Goal: Book appointment/travel/reservation

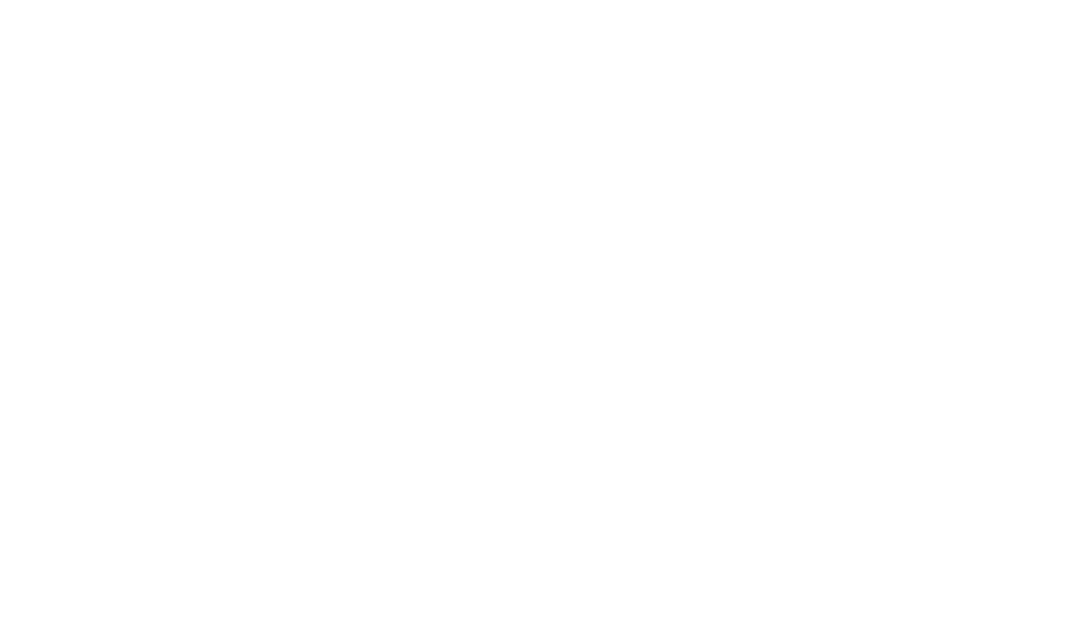
scroll to position [1718, 0]
click at [111, 270] on div "PV CLASSES" at bounding box center [532, 320] width 855 height 1233
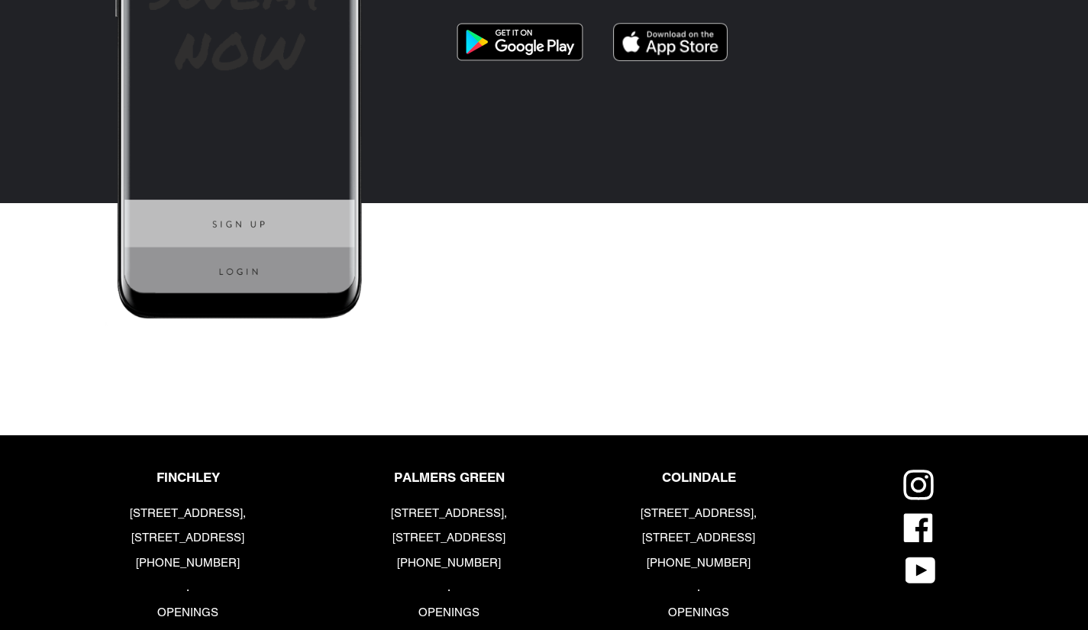
scroll to position [4378, 0]
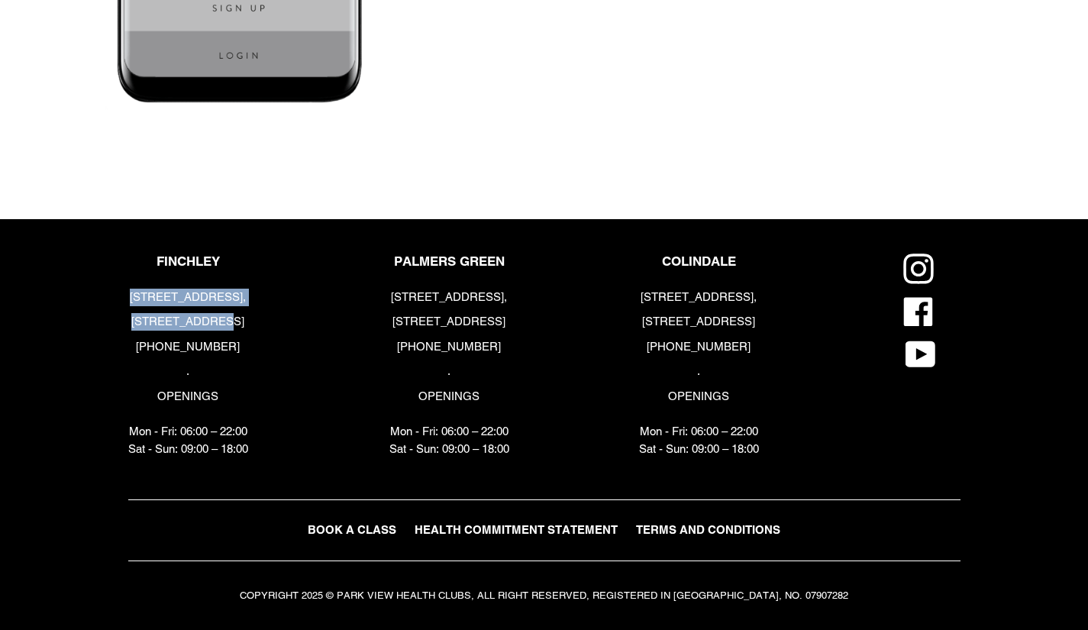
drag, startPoint x: 132, startPoint y: 292, endPoint x: 256, endPoint y: 328, distance: 128.8
click at [257, 328] on div "FINCHLEY 183-191 Ballards Lane, London, N3 1LP +44 (0) 2083461446 . OPENINGS Mo…" at bounding box center [253, 360] width 250 height 212
copy div "183-191 Ballards Lane, London, N3 1LP"
click at [383, 529] on span "BOOK A CLASS" at bounding box center [352, 529] width 89 height 13
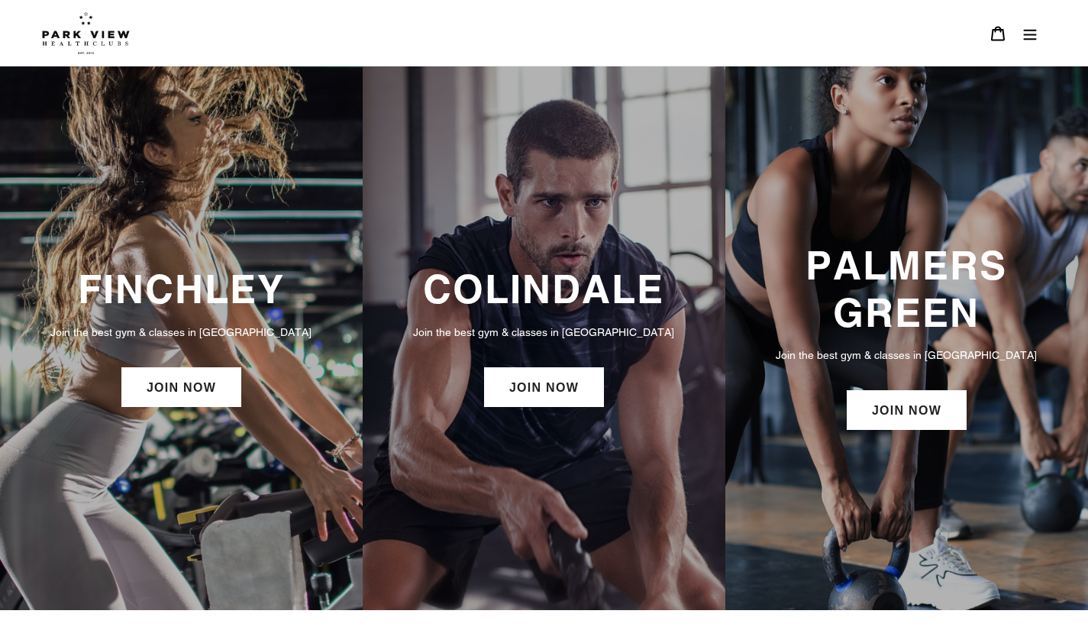
click at [218, 405] on link "JOIN NOW" at bounding box center [181, 387] width 120 height 40
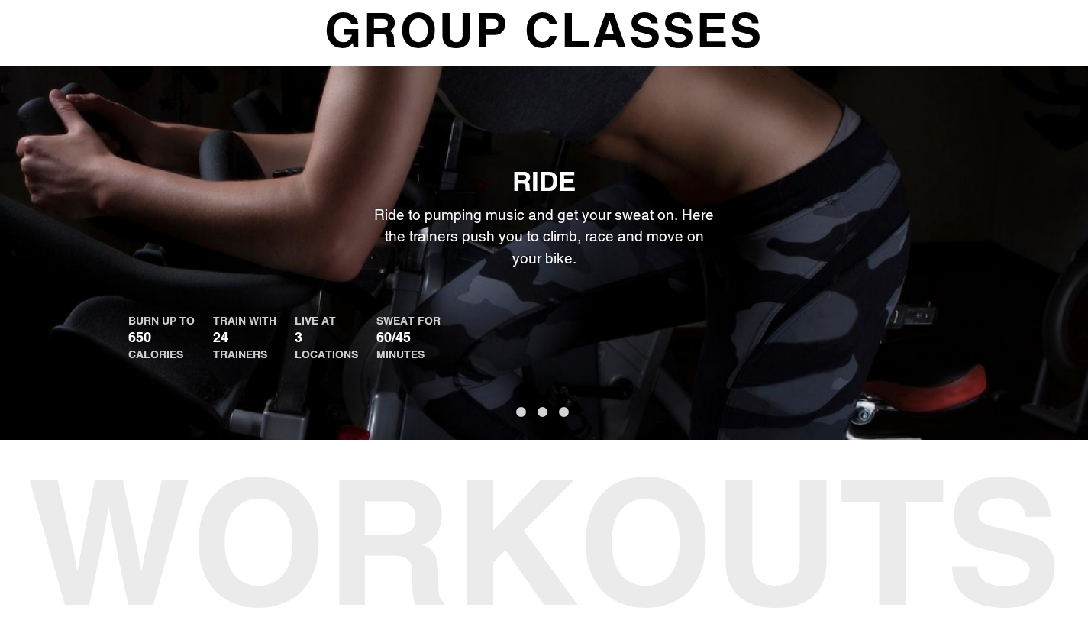
scroll to position [764, 0]
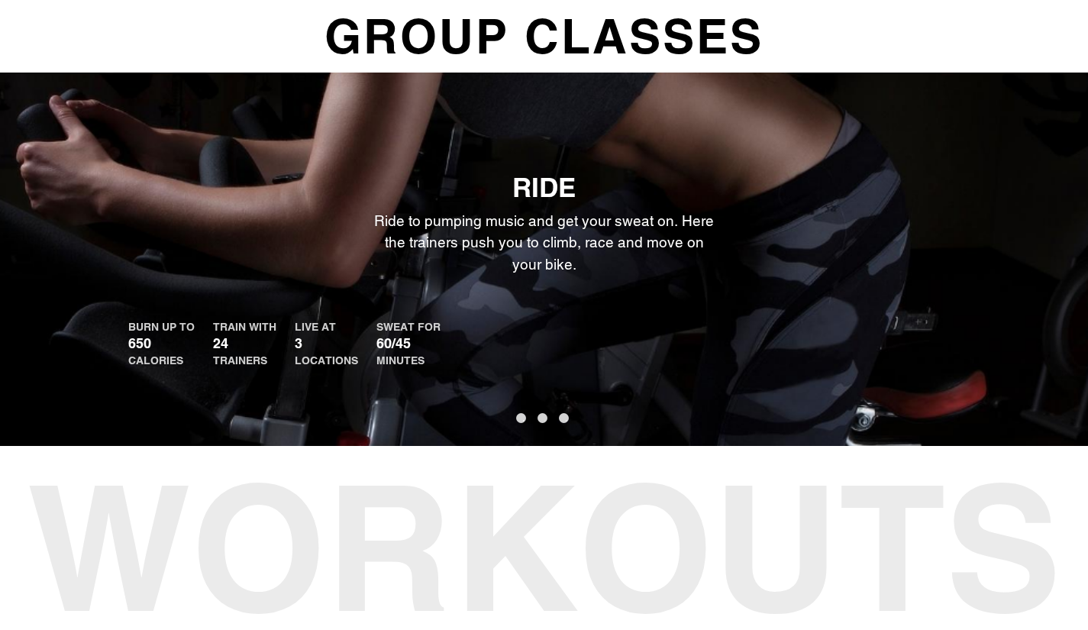
click at [519, 423] on button "1" at bounding box center [521, 418] width 10 height 10
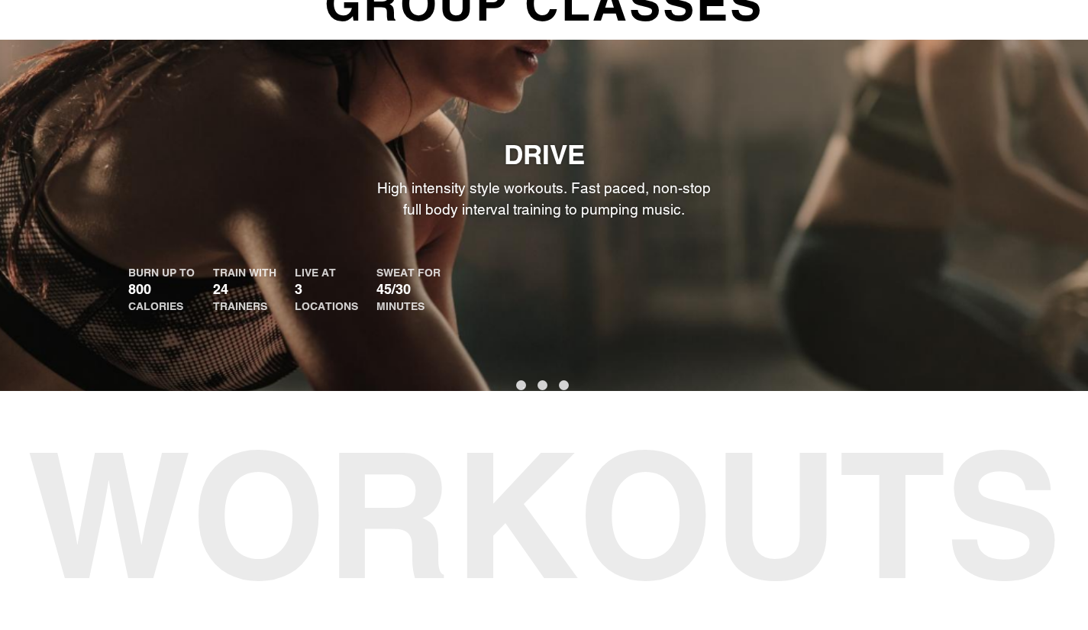
scroll to position [840, 0]
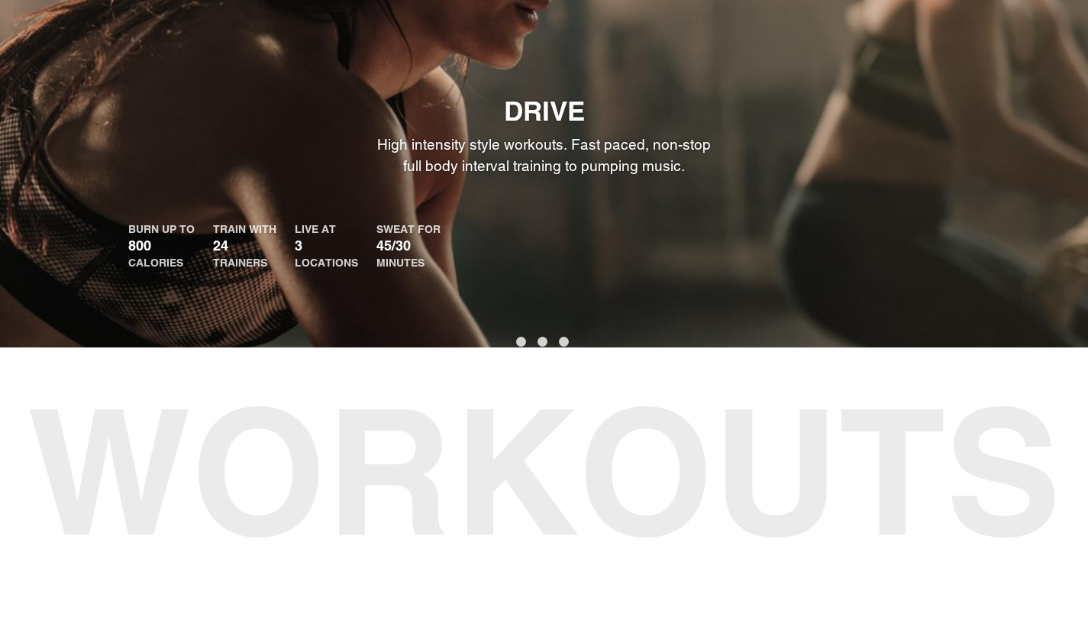
click at [522, 347] on button "1" at bounding box center [521, 342] width 10 height 10
click at [541, 344] on button "2" at bounding box center [543, 342] width 10 height 10
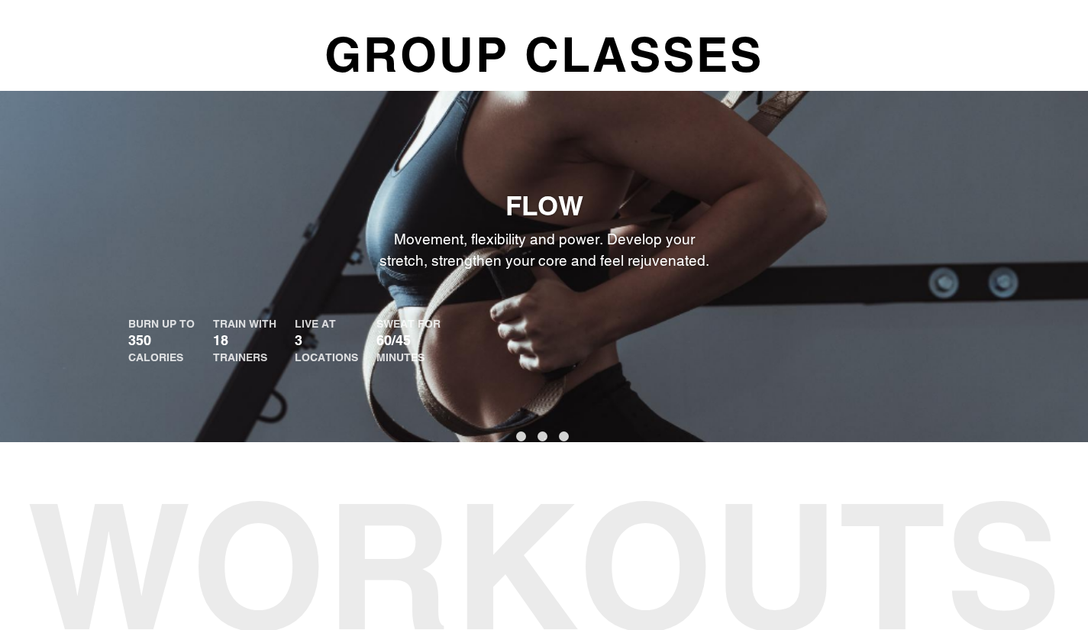
scroll to position [764, 0]
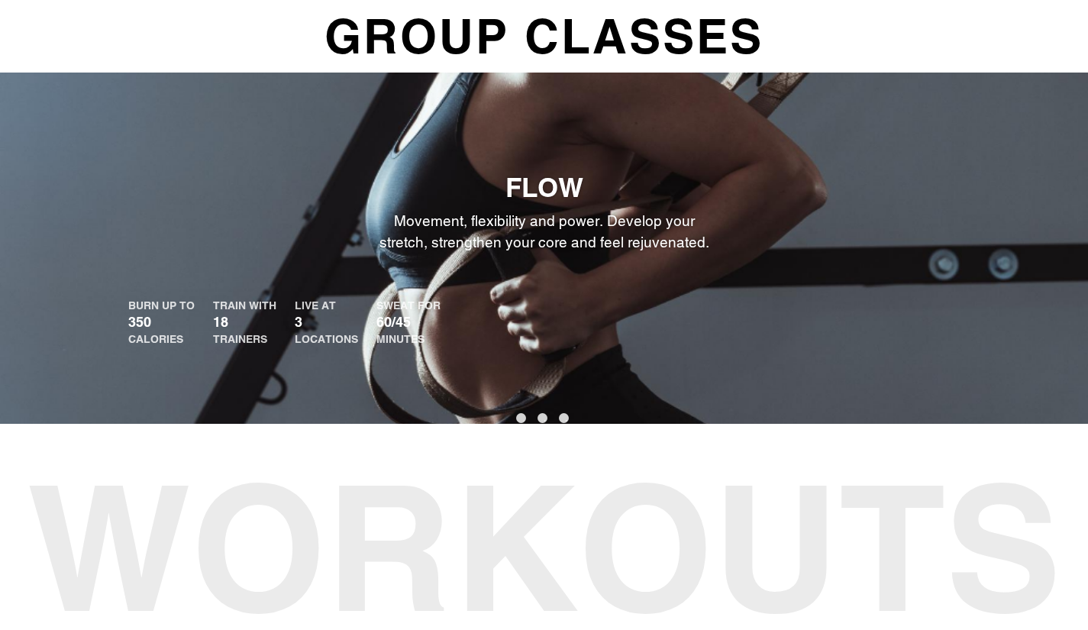
click at [560, 420] on button "3" at bounding box center [564, 418] width 10 height 10
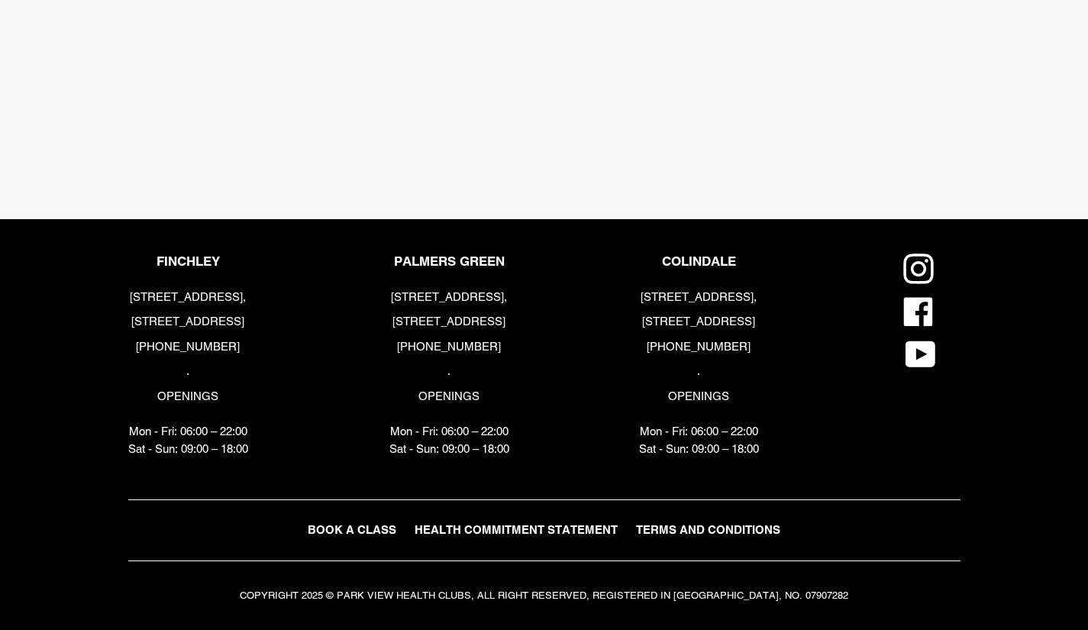
scroll to position [3158, 0]
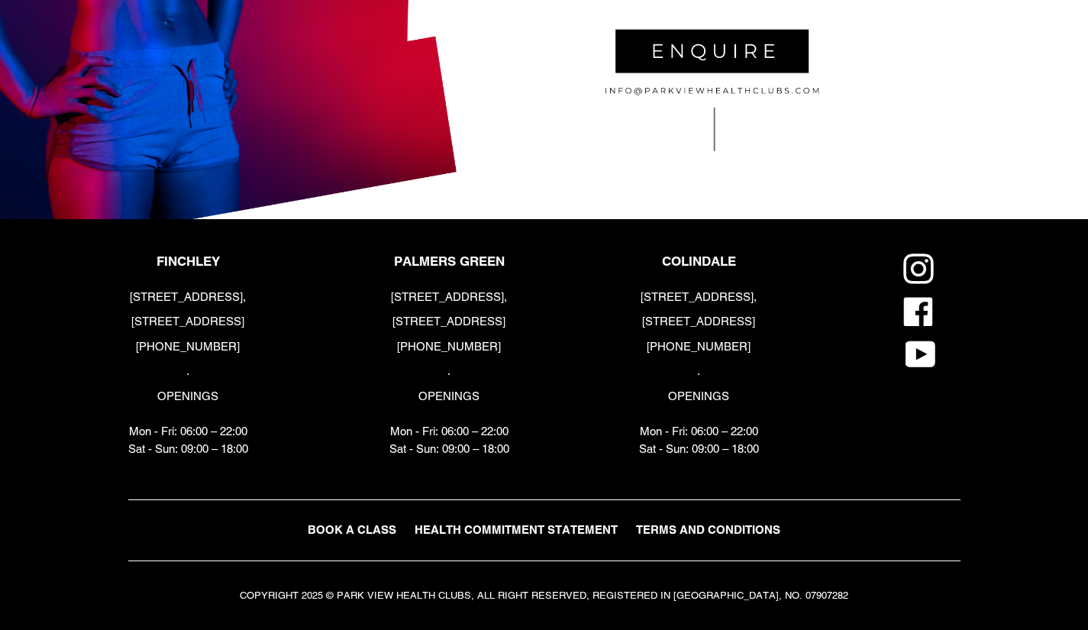
click at [338, 528] on span "BOOK A CLASS" at bounding box center [352, 529] width 89 height 13
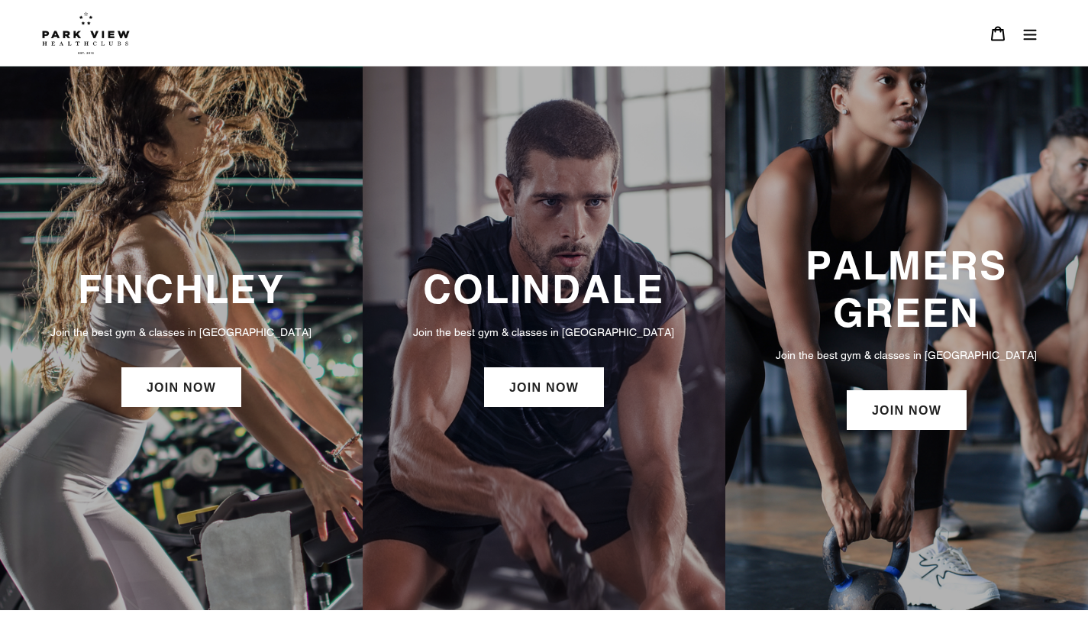
click at [202, 391] on link "JOIN NOW" at bounding box center [181, 387] width 120 height 40
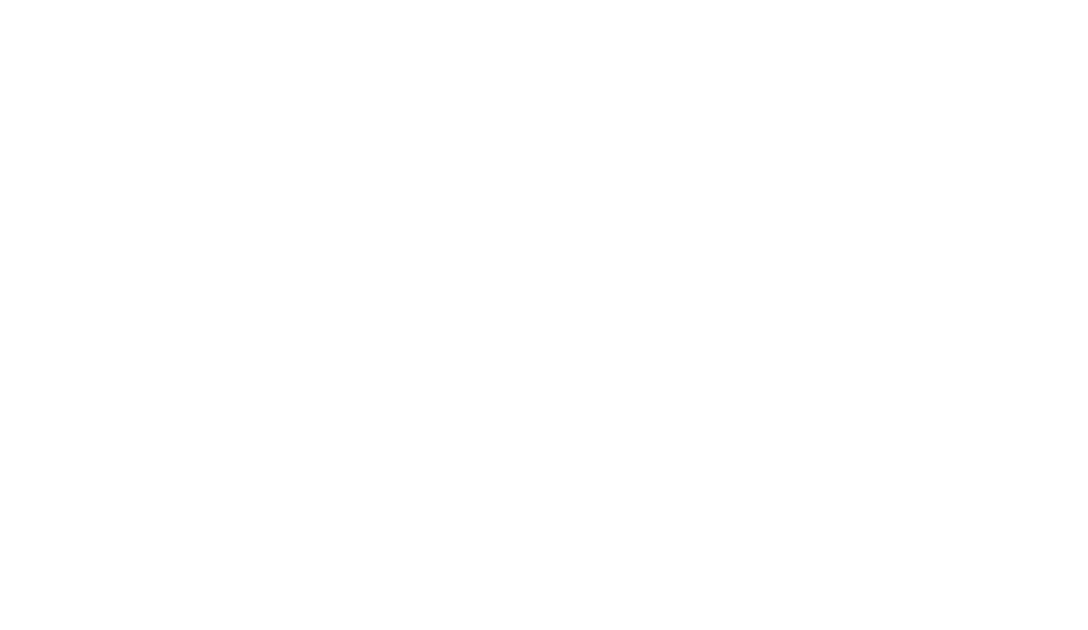
scroll to position [1019, 0]
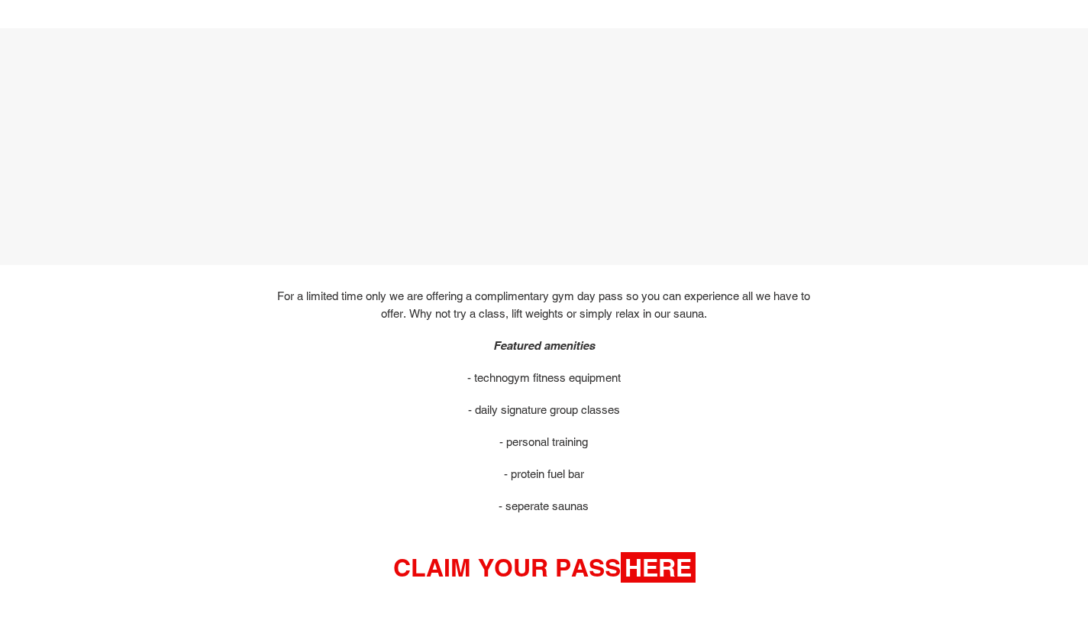
scroll to position [687, 0]
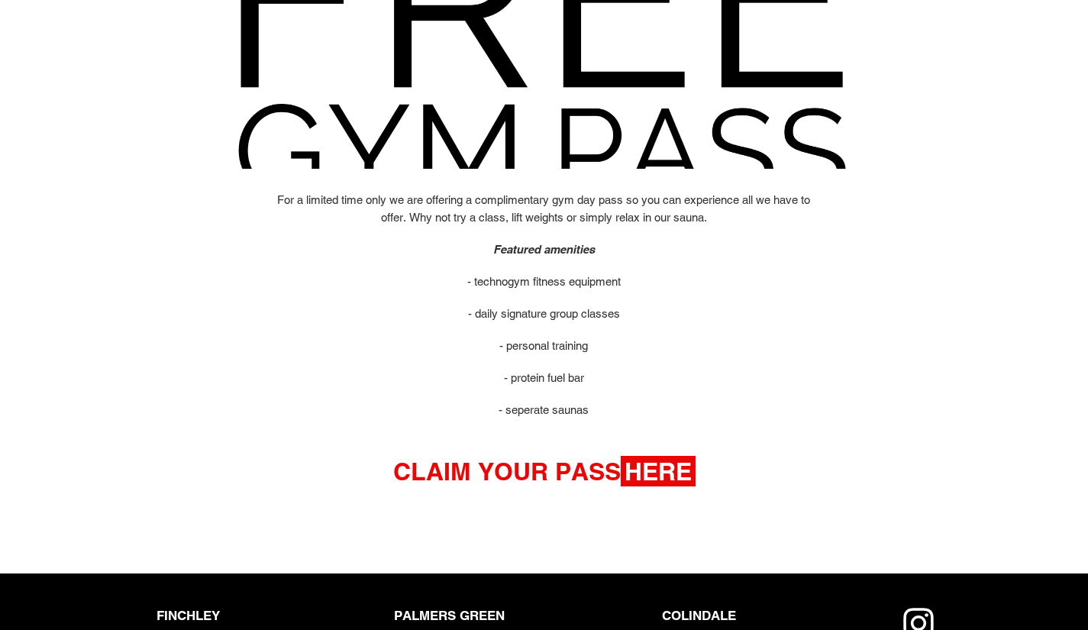
click at [650, 470] on strong "HERE" at bounding box center [658, 471] width 75 height 31
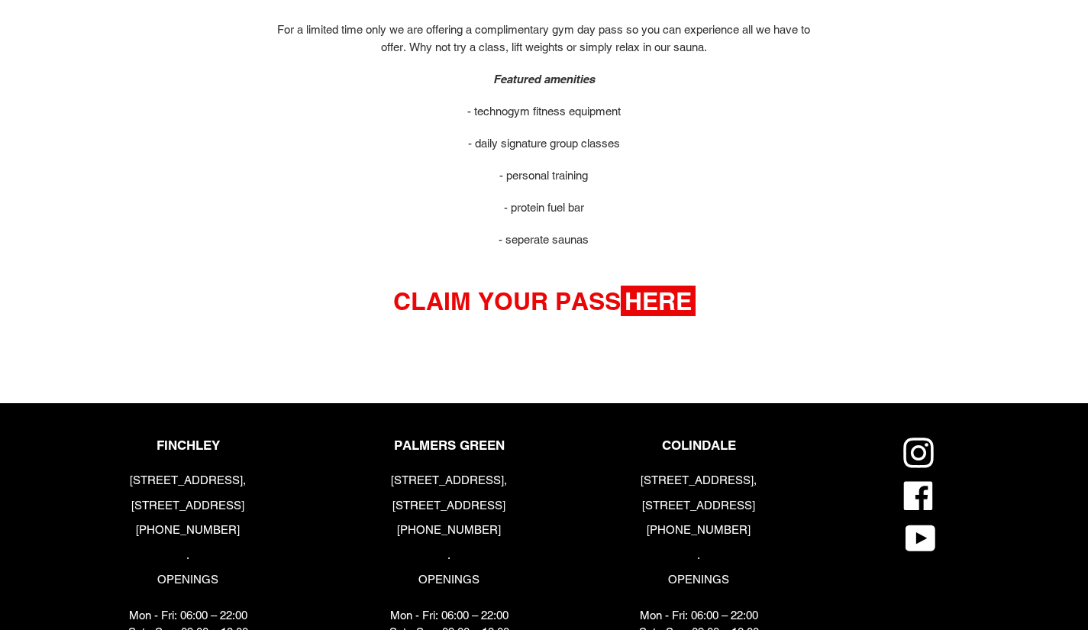
scroll to position [916, 0]
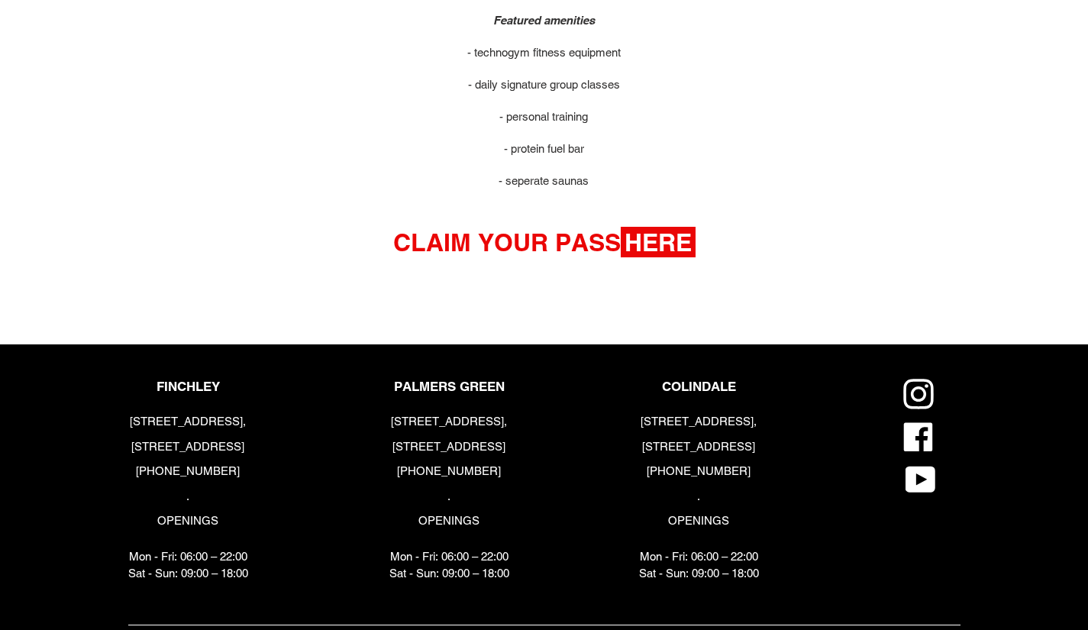
click at [648, 242] on strong "HERE" at bounding box center [658, 242] width 75 height 31
click at [661, 247] on strong "HERE" at bounding box center [658, 242] width 75 height 31
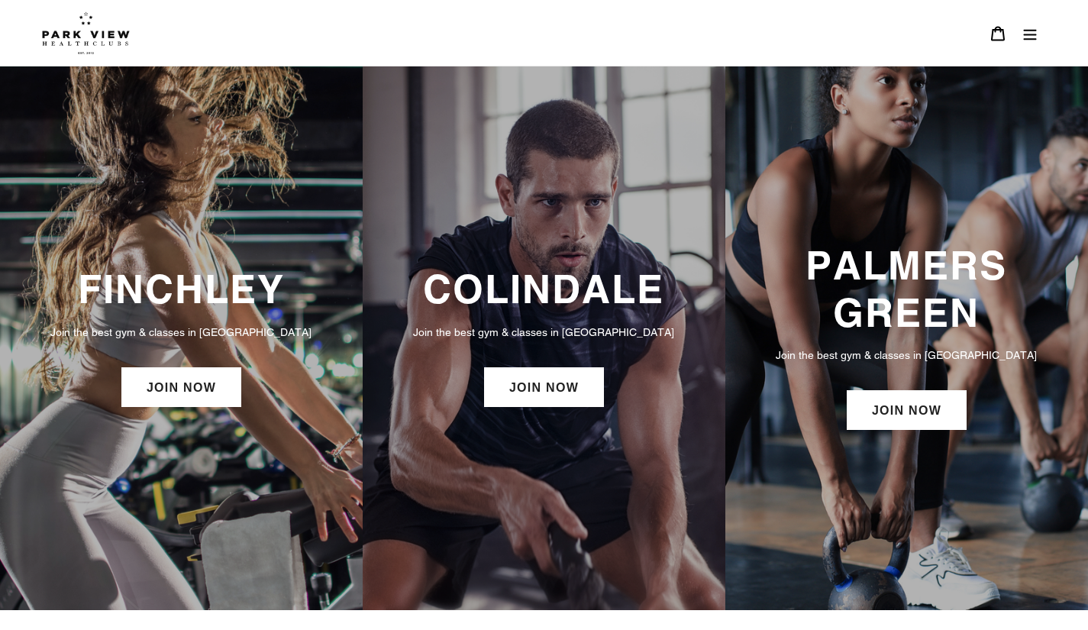
click at [256, 324] on div "FINCHLEY Join the best gym & classes in London JOIN NOW" at bounding box center [181, 338] width 363 height 160
click at [218, 402] on link "JOIN NOW" at bounding box center [181, 387] width 120 height 40
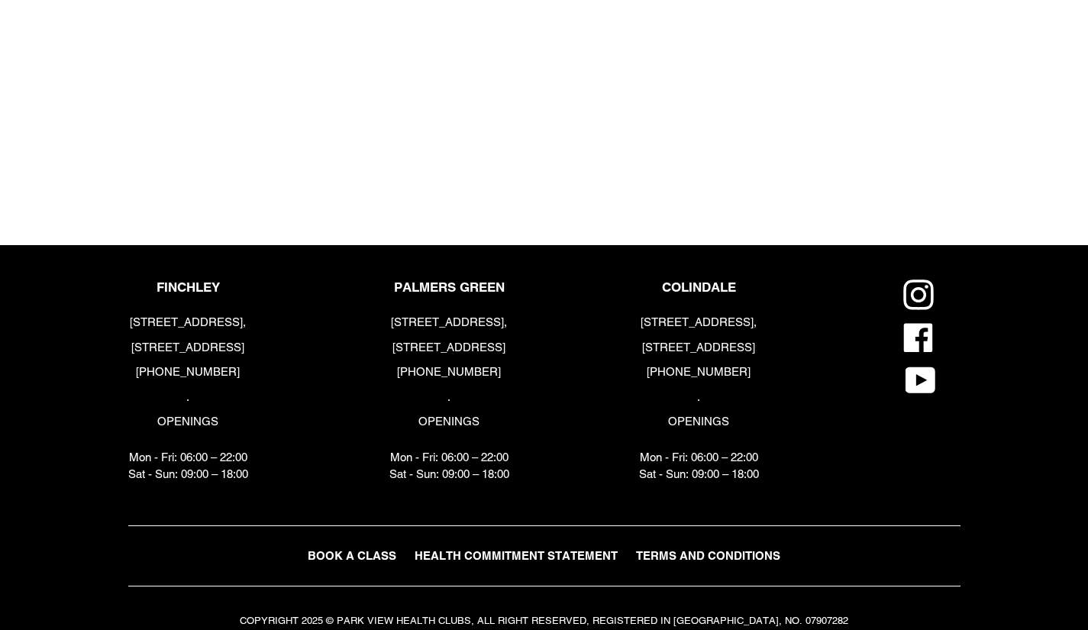
scroll to position [1788, 0]
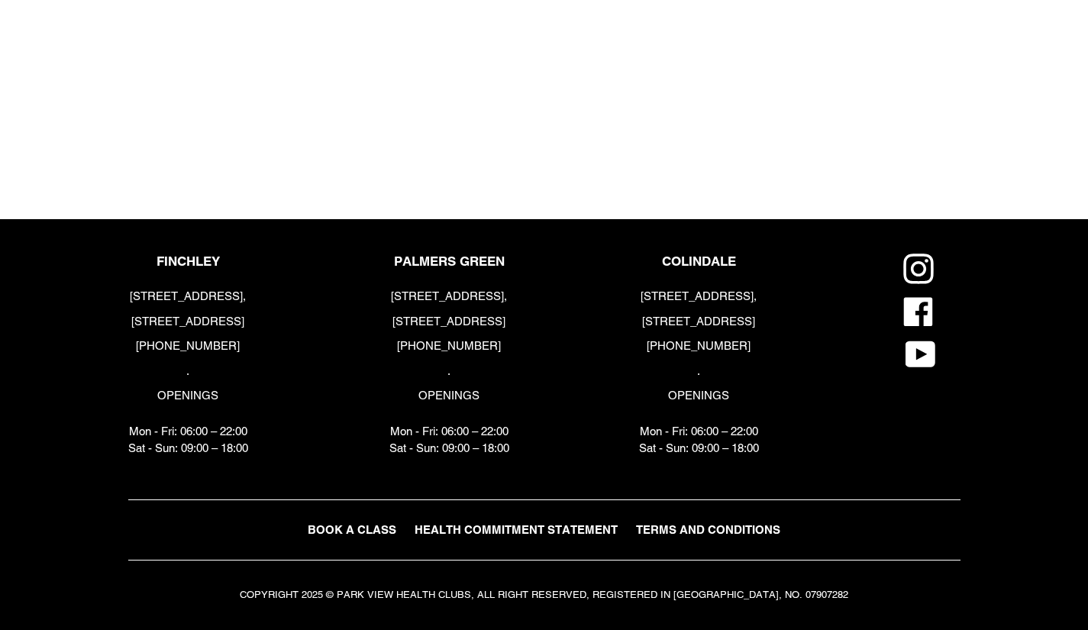
click at [350, 531] on span "BOOK A CLASS" at bounding box center [352, 529] width 89 height 13
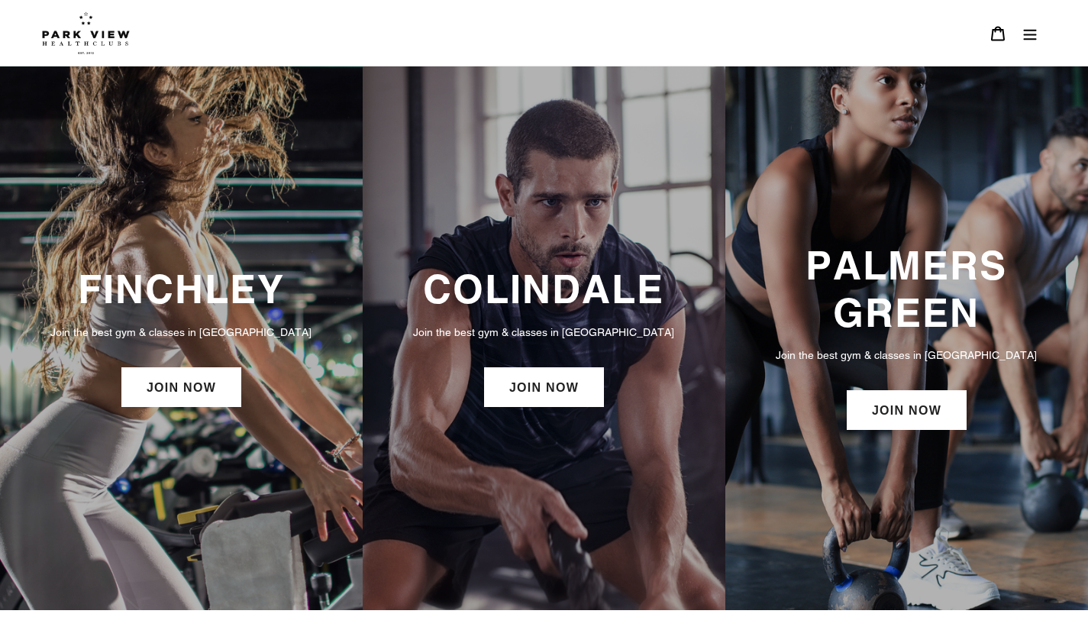
click at [202, 391] on link "JOIN NOW" at bounding box center [181, 387] width 120 height 40
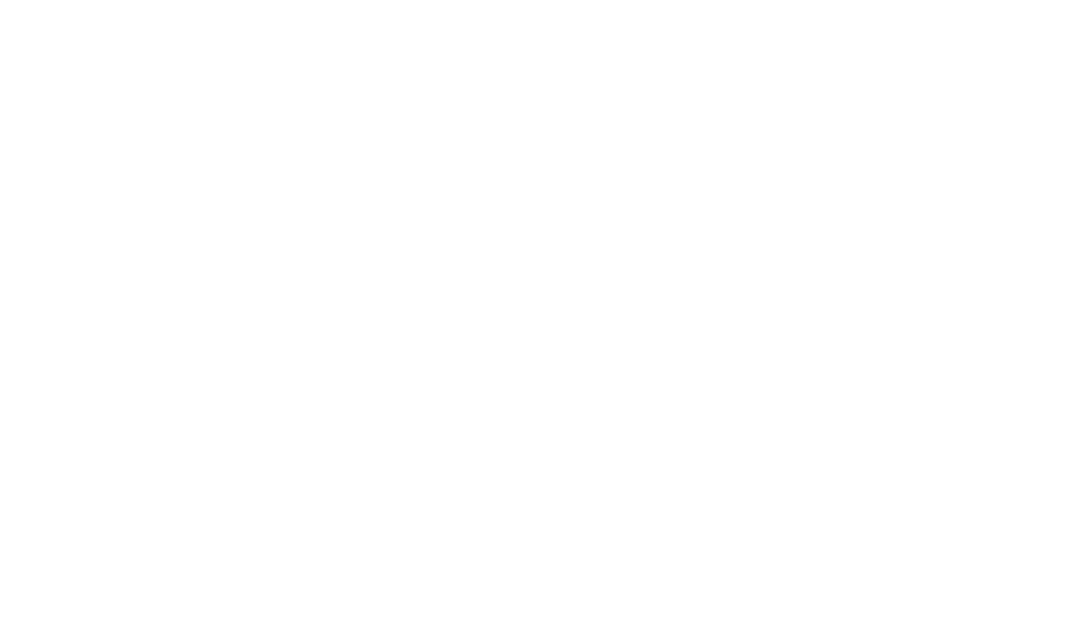
scroll to position [843, 0]
